Goal: Task Accomplishment & Management: Use online tool/utility

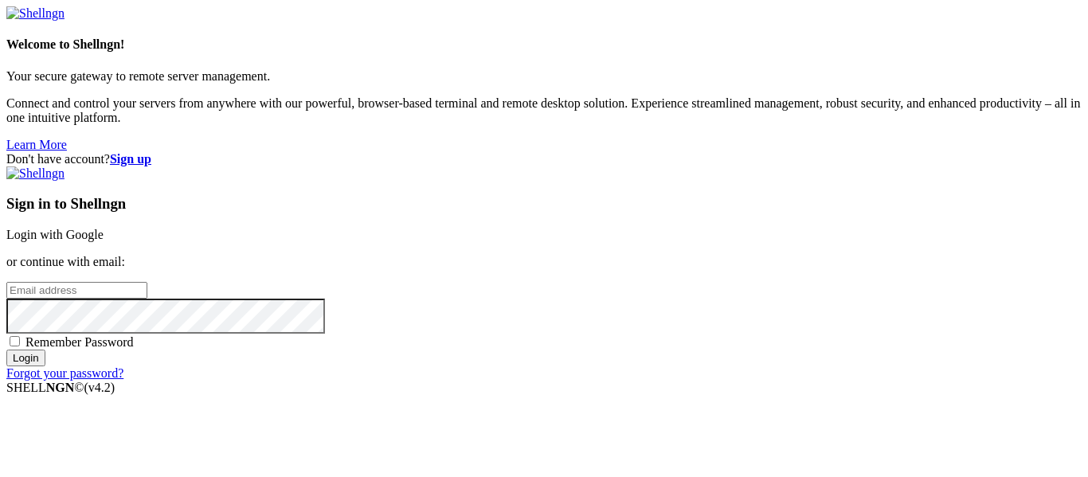
click at [104, 228] on link "Login with Google" at bounding box center [54, 235] width 97 height 14
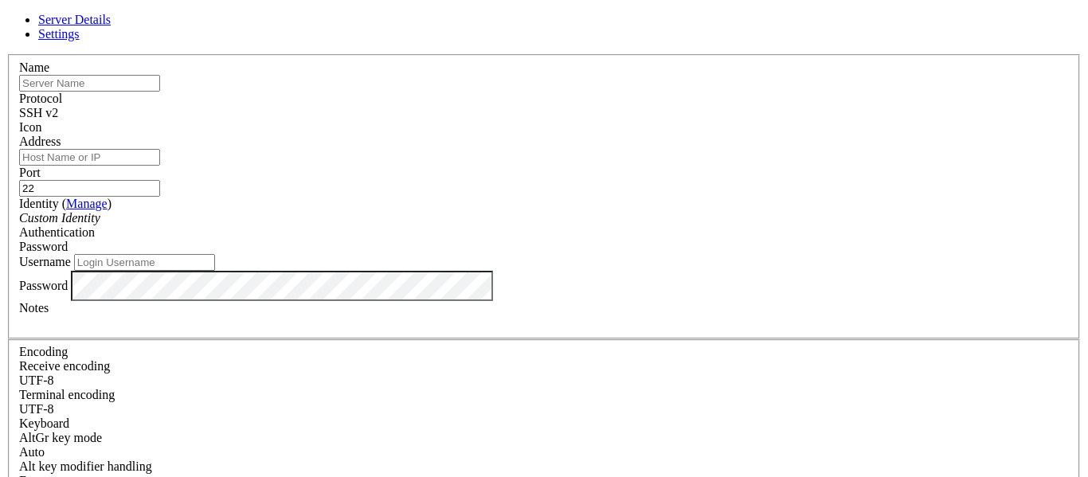
paste input "euvds5037x33"
type input "euvds5037x33"
click at [160, 166] on input "Address" at bounding box center [89, 157] width 141 height 17
paste input "[TECHNICAL_ID]"
type input "[TECHNICAL_ID]"
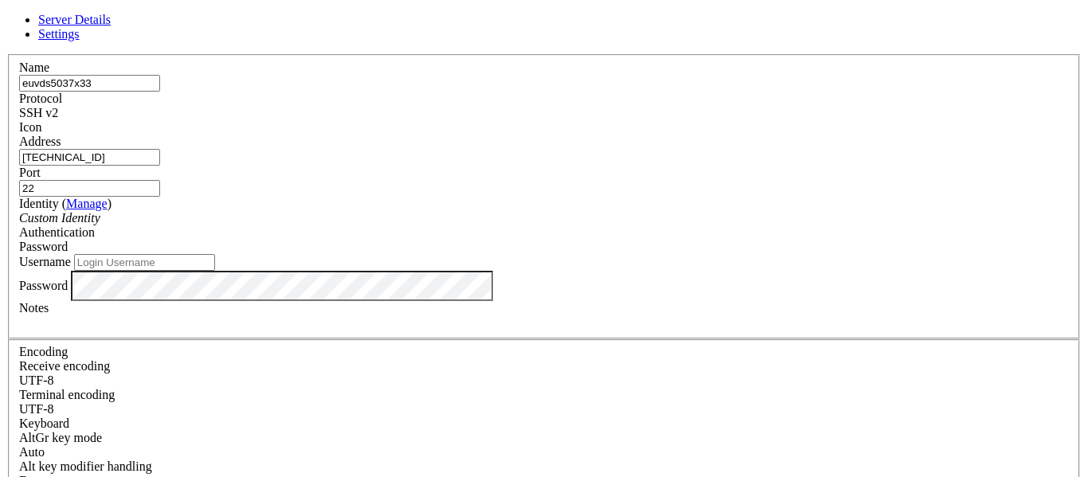
click at [215, 271] on input "Username" at bounding box center [144, 262] width 141 height 17
type input "root"
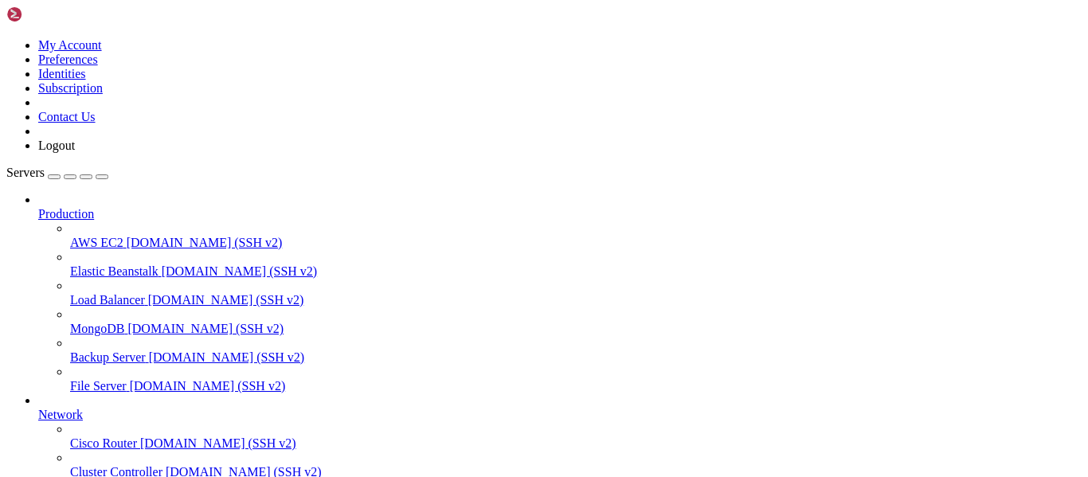
scroll to position [208, 0]
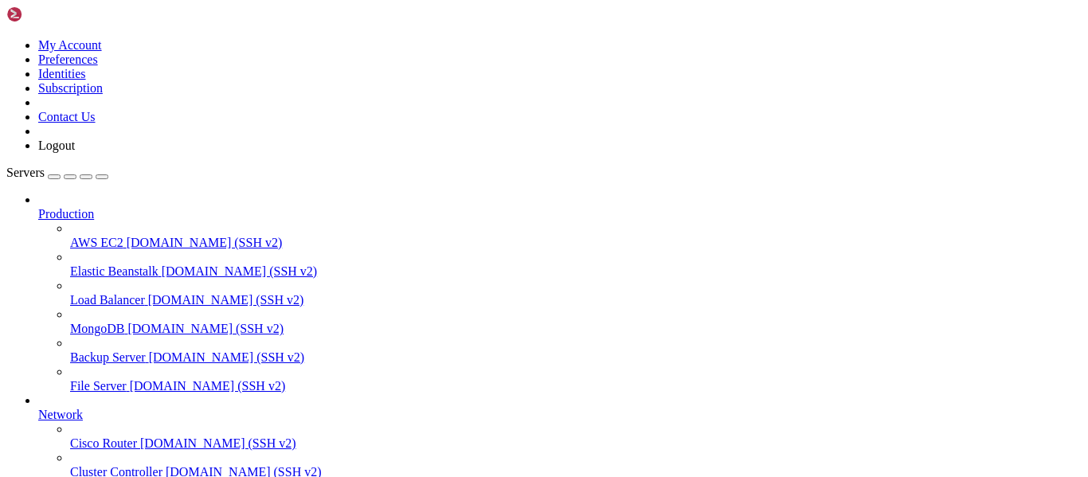
drag, startPoint x: 9, startPoint y: 1055, endPoint x: 76, endPoint y: 1078, distance: 70.5
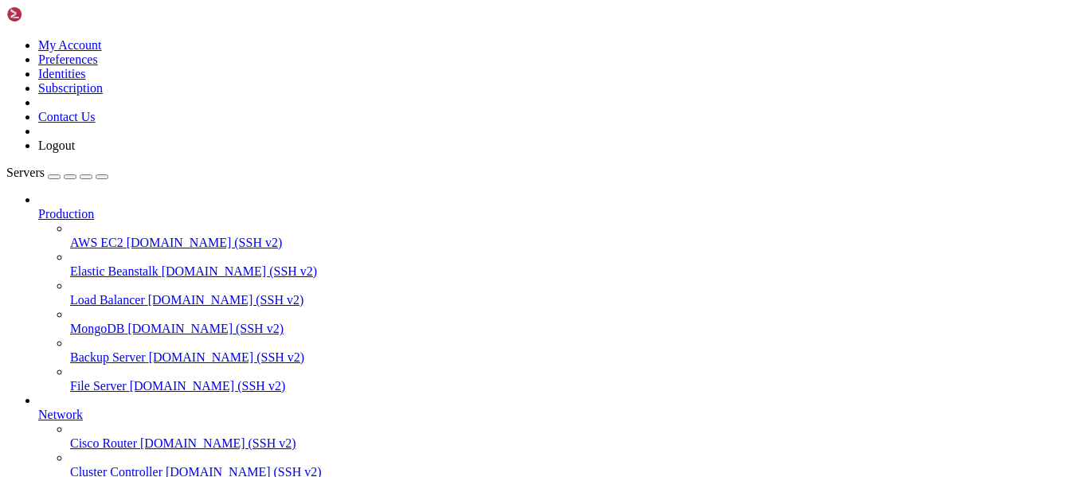
scroll to position [14, 0]
drag, startPoint x: 13, startPoint y: 929, endPoint x: 487, endPoint y: 1374, distance: 650.3
click html "Page up ############################# # CWP Installed # #######################…"
copy x-screen "############################# # CWP Installed # ############################# G…"
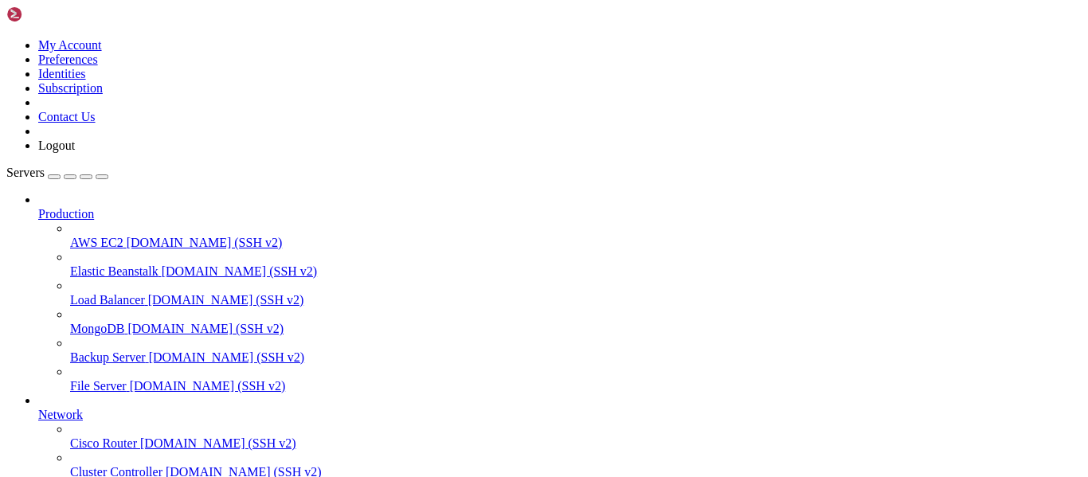
scroll to position [43, 0]
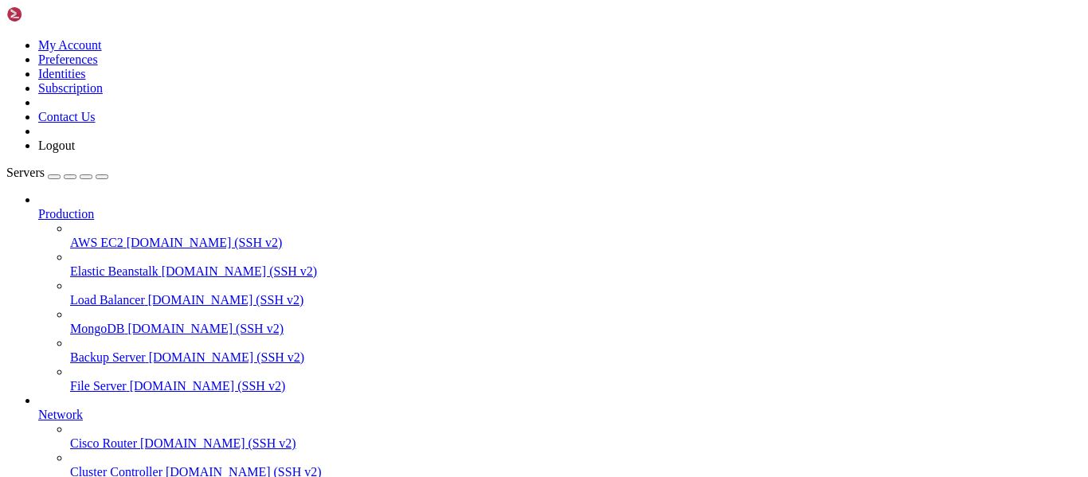
copy x-row "[URL][TECHNICAL_ID]"
drag, startPoint x: 9, startPoint y: 932, endPoint x: 225, endPoint y: 1286, distance: 414.8
drag, startPoint x: 14, startPoint y: 932, endPoint x: 272, endPoint y: 1271, distance: 426.2
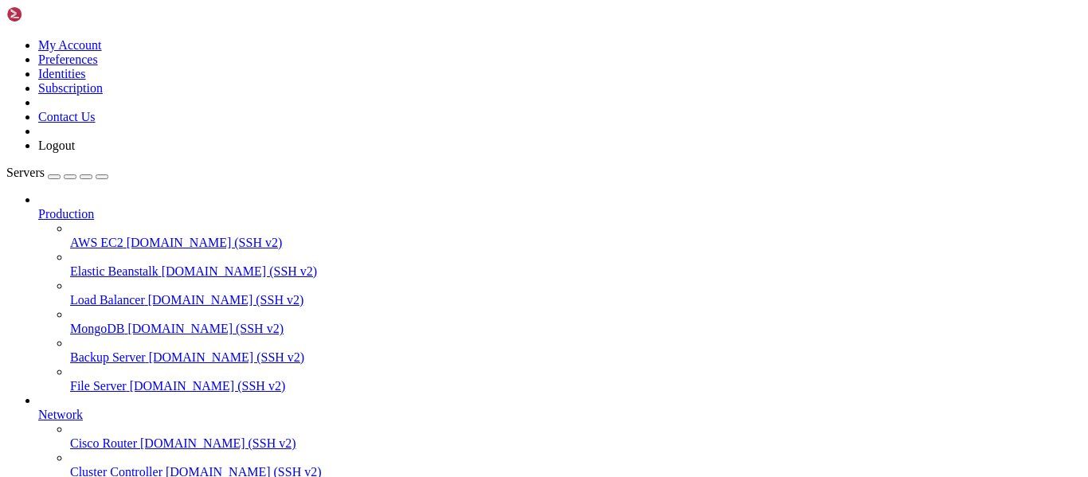
copy div "############################# # CWP Installed # ############################# G…"
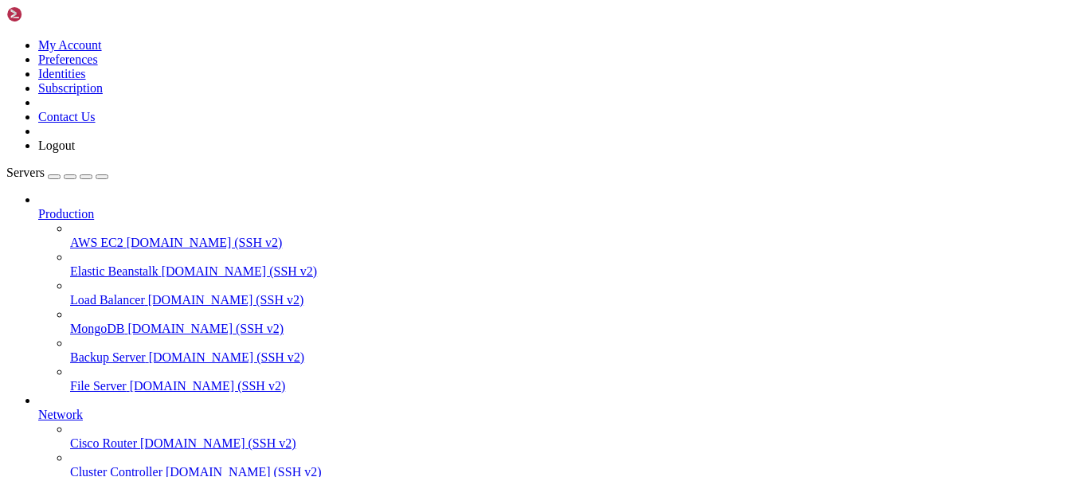
drag, startPoint x: 122, startPoint y: 1233, endPoint x: 225, endPoint y: 1234, distance: 102.8
copy x-row "shutdown -r now"
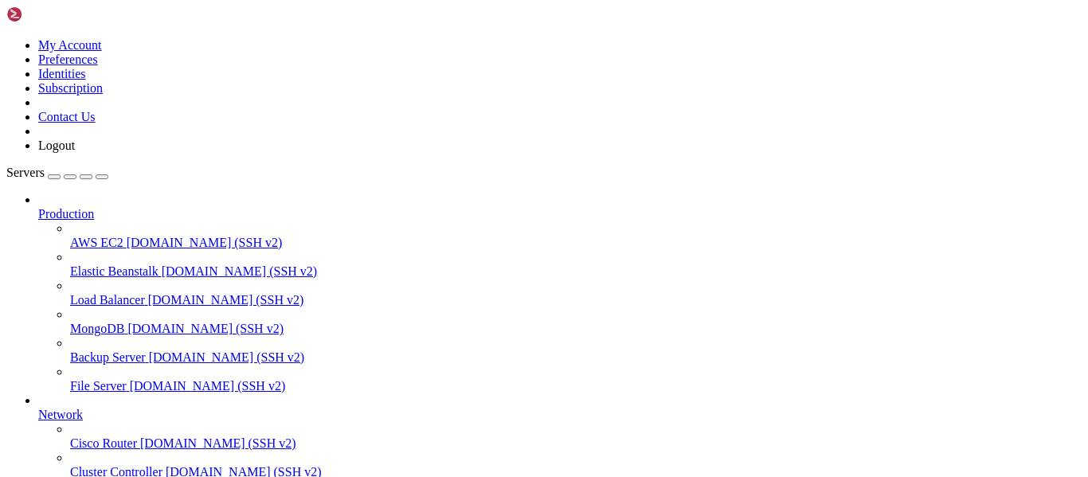
drag, startPoint x: 115, startPoint y: 1236, endPoint x: 197, endPoint y: 1257, distance: 84.6
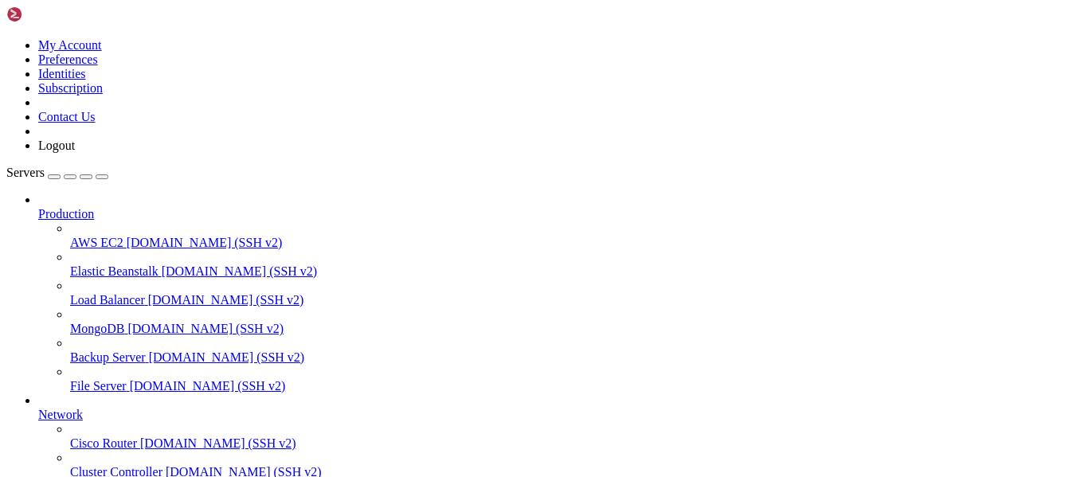
copy div "shutdown -r now euvds5037x33:/usr/local/src#"
